Goal: Transaction & Acquisition: Purchase product/service

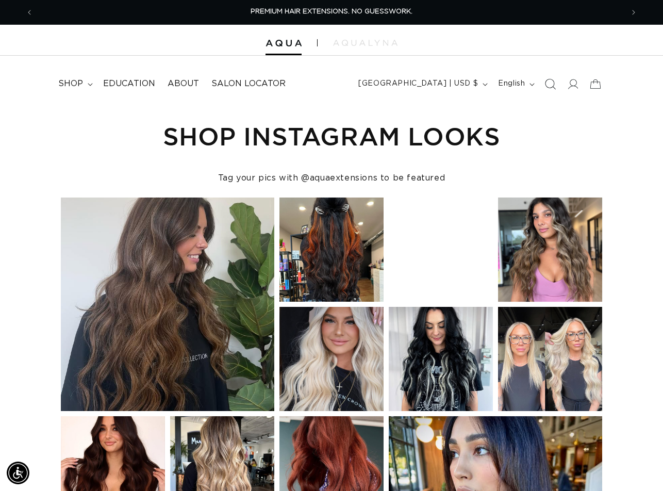
click at [552, 87] on icon "Search" at bounding box center [550, 84] width 11 height 11
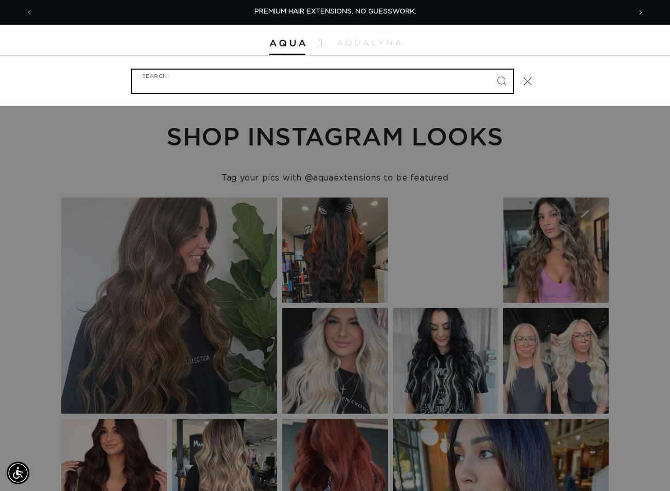
paste input "18" FUSION #60A"
type input "18" FUSION #60A"
click at [491, 70] on button "Search" at bounding box center [502, 81] width 23 height 23
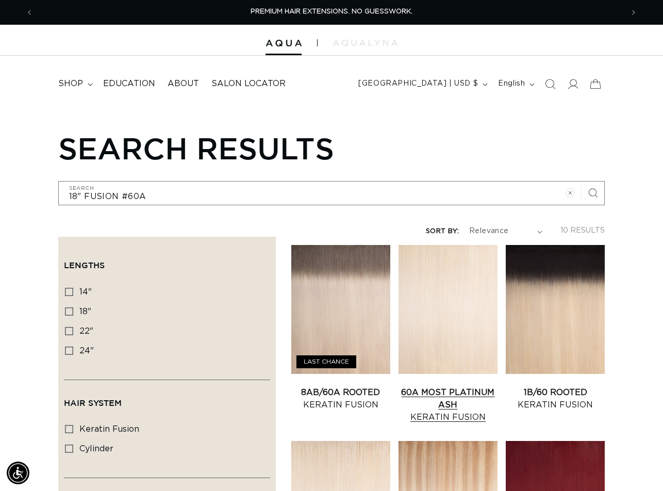
click at [456, 386] on link "60A Most Platinum Ash Keratin Fusion" at bounding box center [447, 404] width 99 height 37
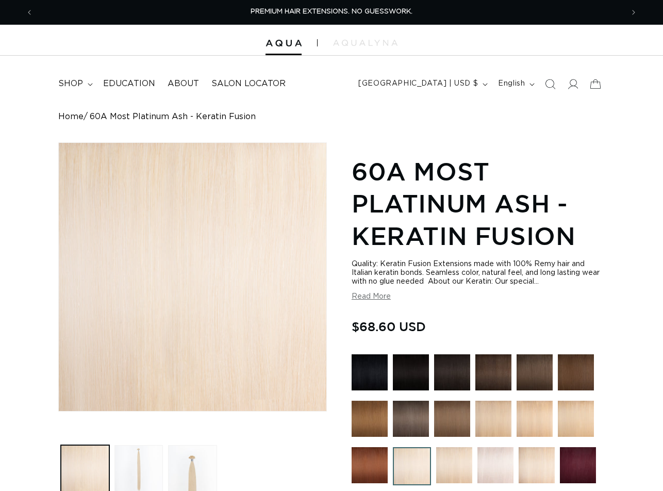
scroll to position [412, 0]
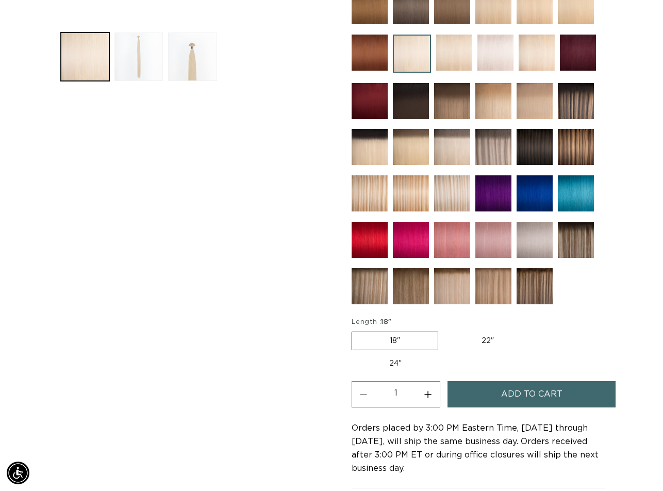
click at [427, 396] on button "Increase quantity for 60A Most Platinum Ash - Keratin Fusion" at bounding box center [427, 394] width 23 height 26
type input "3"
click at [526, 388] on span "Add to cart" at bounding box center [531, 394] width 61 height 26
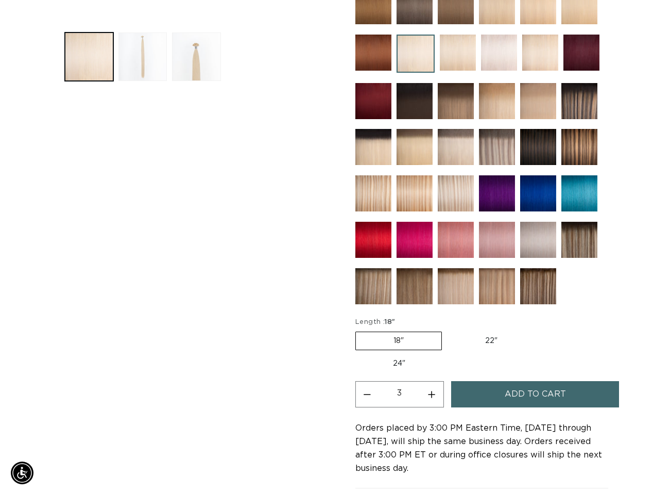
scroll to position [416, 0]
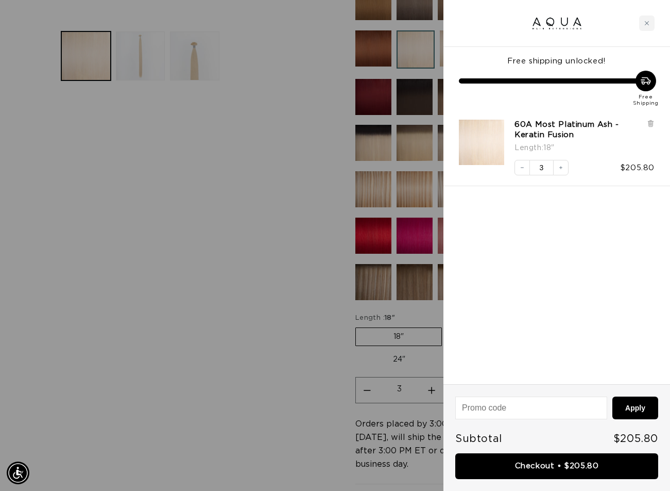
click at [70, 461] on div at bounding box center [335, 245] width 670 height 491
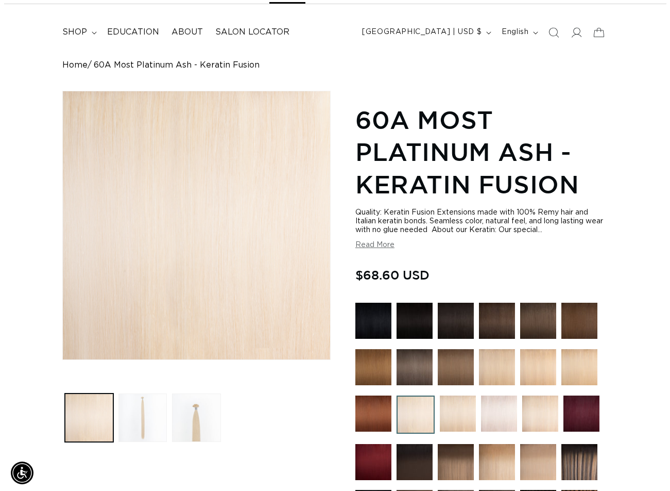
scroll to position [0, 0]
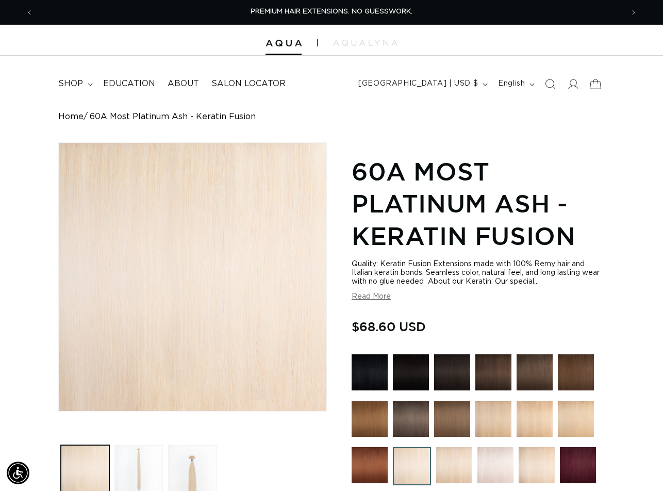
click at [592, 81] on icon at bounding box center [595, 84] width 24 height 24
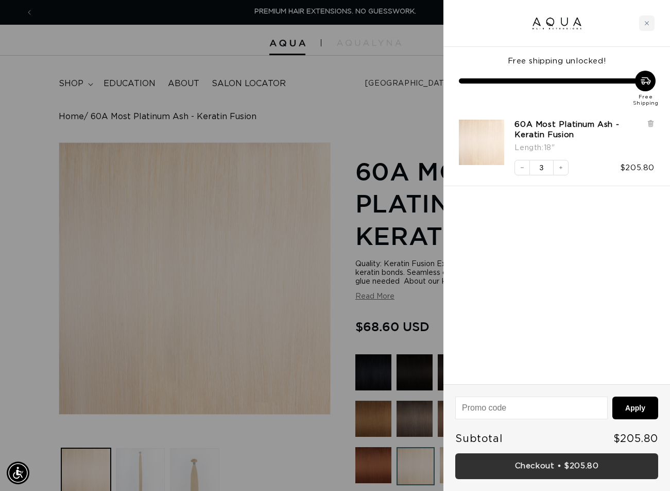
click at [517, 464] on link "Checkout • $205.80" at bounding box center [557, 466] width 203 height 26
